Goal: Browse casually

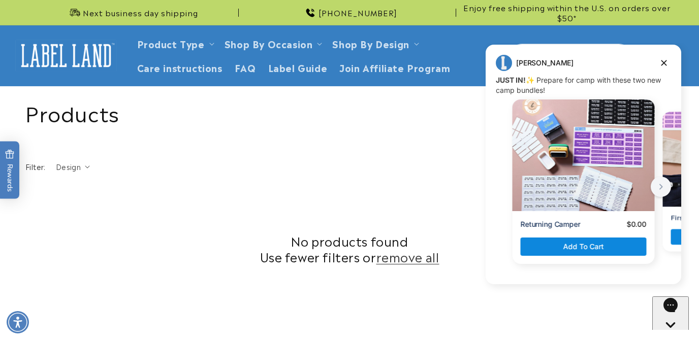
scroll to position [421, 0]
